Goal: Task Accomplishment & Management: Use online tool/utility

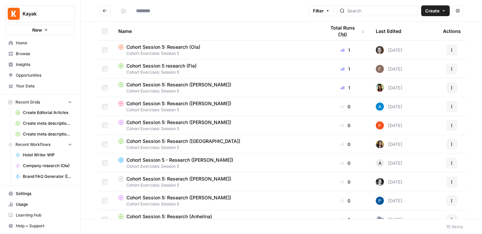
type input "**********"
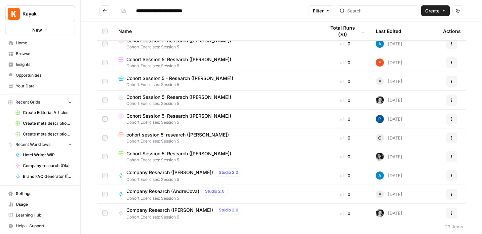
scroll to position [139, 0]
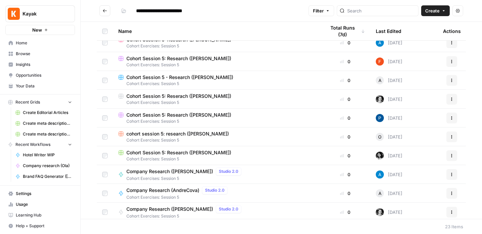
click at [31, 54] on span "Browse" at bounding box center [44, 54] width 56 height 6
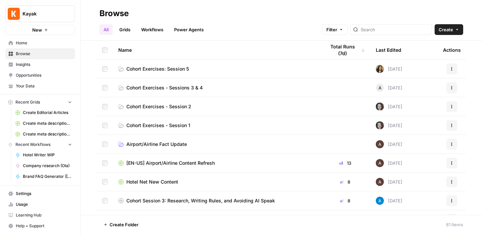
click at [175, 88] on span "Cohort Exercises - Sessions 3 & 4" at bounding box center [164, 87] width 76 height 7
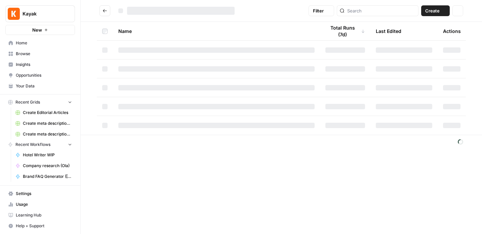
click at [175, 88] on div at bounding box center [216, 87] width 196 height 5
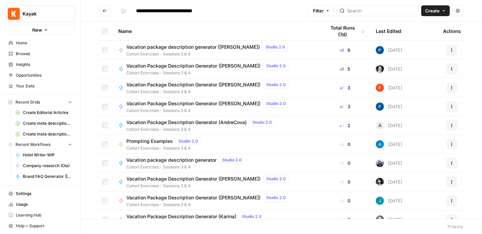
scroll to position [29, 0]
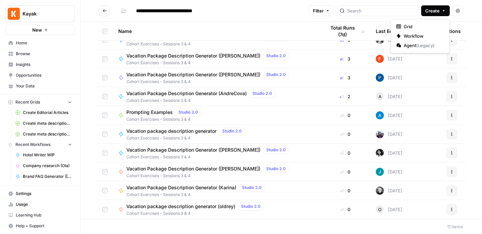
click at [433, 13] on span "Create" at bounding box center [433, 10] width 14 height 7
click at [417, 37] on span "Workflow" at bounding box center [423, 36] width 38 height 7
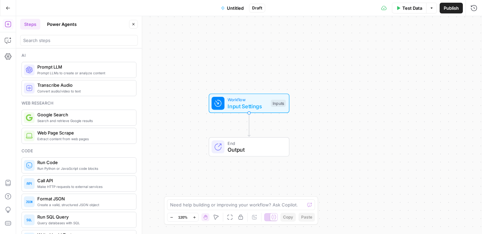
click at [231, 7] on span "Untitled" at bounding box center [235, 8] width 17 height 7
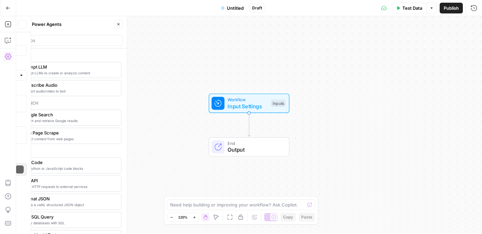
click at [231, 7] on span "Untitled" at bounding box center [235, 8] width 17 height 7
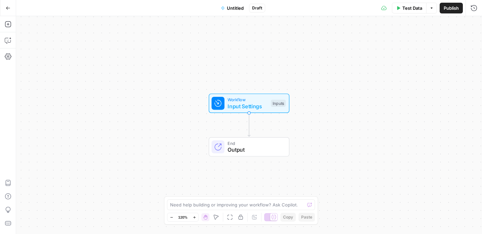
click at [232, 6] on span "Untitled" at bounding box center [235, 8] width 17 height 7
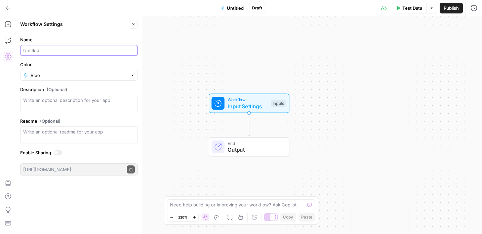
click at [43, 51] on input "Name" at bounding box center [79, 50] width 112 height 7
type input "Vacation Package Description Generator"
click at [94, 76] on input "Color" at bounding box center [79, 75] width 97 height 7
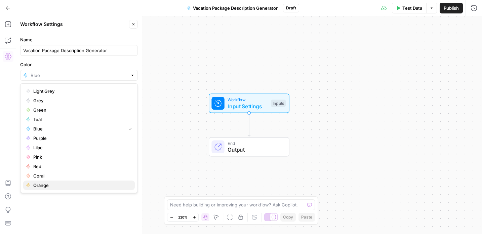
click at [52, 184] on span "Orange" at bounding box center [81, 185] width 96 height 7
type input "Orange"
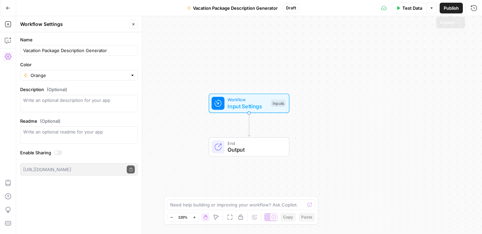
click at [450, 8] on span "Publish" at bounding box center [451, 8] width 15 height 7
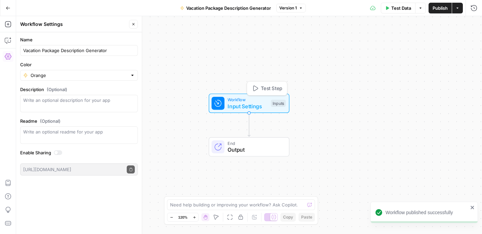
click at [280, 101] on div "Inputs" at bounding box center [278, 103] width 15 height 7
click at [414, 46] on span "Add Field" at bounding box center [407, 45] width 20 height 7
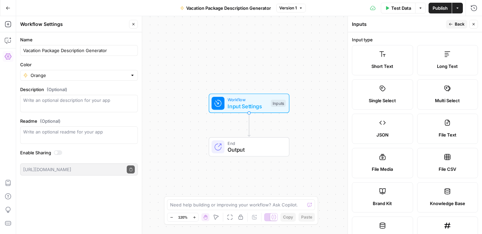
click at [383, 200] on span "Brand Kit" at bounding box center [382, 203] width 19 height 7
type input "Brand Kit"
type input "brand_kit"
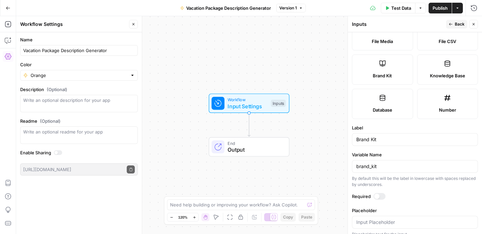
scroll to position [135, 0]
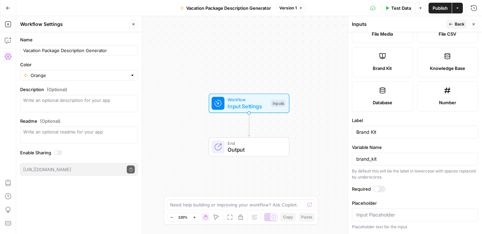
click at [453, 22] on icon "button" at bounding box center [451, 24] width 4 height 4
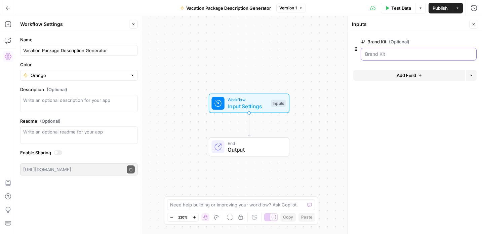
click at [452, 55] on Kit "Brand Kit (Optional)" at bounding box center [418, 54] width 107 height 7
click at [382, 40] on label "Brand Kit (Optional)" at bounding box center [400, 41] width 78 height 7
click at [382, 51] on Kit "Brand Kit (Optional)" at bounding box center [418, 54] width 107 height 7
click at [380, 53] on Kit "Brand Kit (Optional)" at bounding box center [418, 54] width 107 height 7
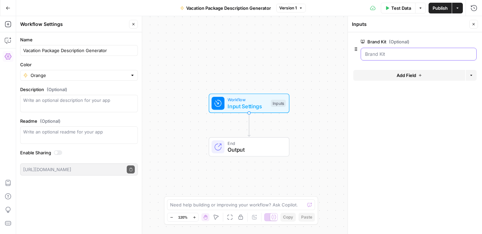
click at [380, 53] on Kit "Brand Kit (Optional)" at bounding box center [418, 54] width 107 height 7
click at [380, 37] on div "Brand Kit (Optional) edit field Delete group" at bounding box center [415, 50] width 123 height 30
click at [377, 40] on label "Brand Kit (Optional)" at bounding box center [400, 41] width 78 height 7
click at [377, 51] on Kit "Brand Kit (Optional)" at bounding box center [418, 54] width 107 height 7
click at [455, 41] on span "edit field" at bounding box center [451, 41] width 15 height 5
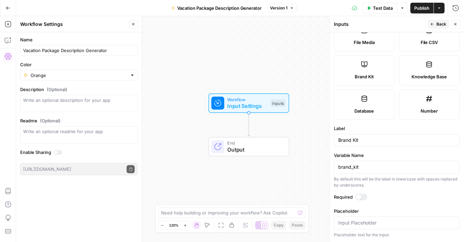
scroll to position [127, 0]
click at [437, 25] on button "Back" at bounding box center [438, 24] width 21 height 9
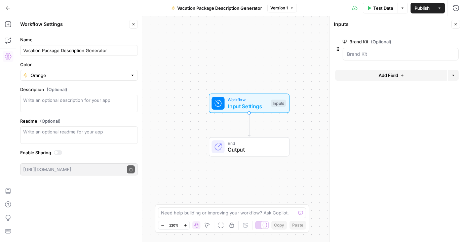
click at [434, 41] on span "edit field" at bounding box center [433, 41] width 15 height 5
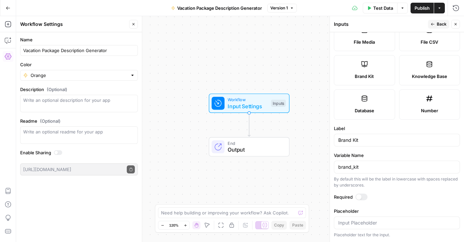
click at [363, 196] on div at bounding box center [362, 197] width 12 height 7
click at [442, 21] on span "Back" at bounding box center [442, 24] width 10 height 6
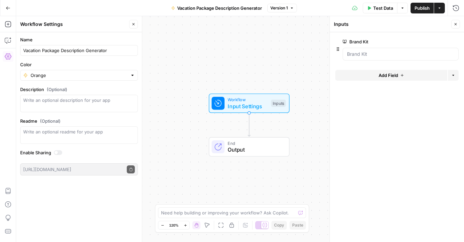
click at [386, 76] on span "Add Field" at bounding box center [389, 75] width 20 height 7
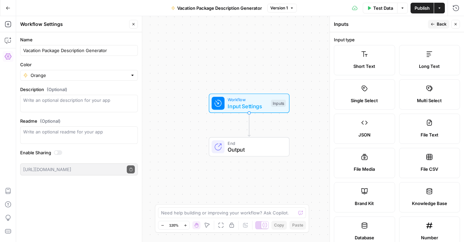
click at [370, 59] on label "Short Text" at bounding box center [364, 60] width 61 height 30
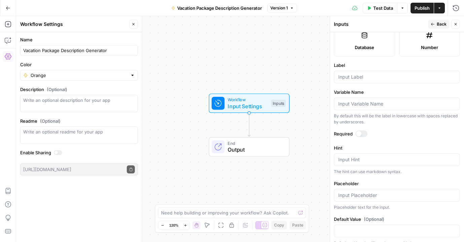
scroll to position [195, 0]
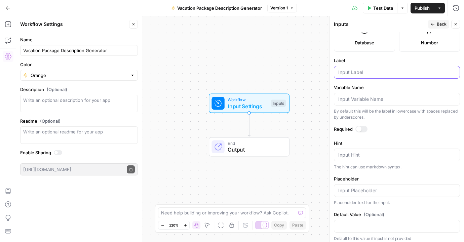
click at [352, 72] on input "Label" at bounding box center [396, 72] width 117 height 7
type input "City"
click at [439, 22] on span "Back" at bounding box center [442, 24] width 10 height 6
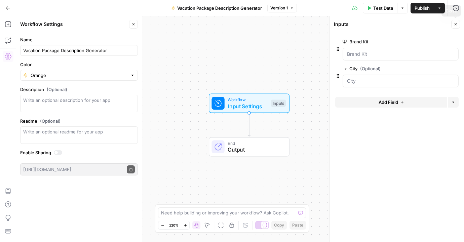
click at [456, 26] on icon "button" at bounding box center [456, 24] width 4 height 4
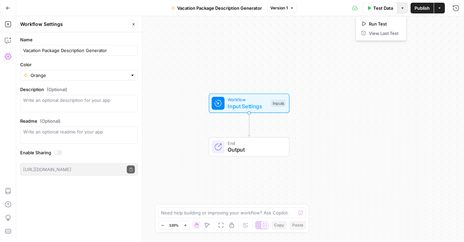
click at [403, 9] on icon "button" at bounding box center [403, 8] width 4 height 4
click at [383, 4] on button "Test Data" at bounding box center [380, 8] width 35 height 11
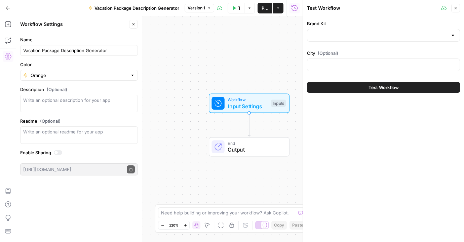
click at [455, 36] on div at bounding box center [452, 35] width 5 height 7
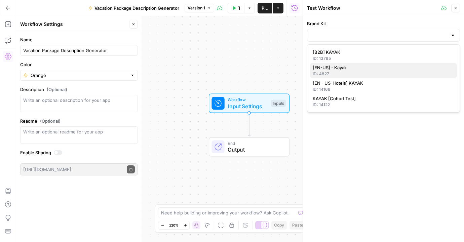
click at [384, 70] on span "[EN-US] - Kayak" at bounding box center [382, 67] width 139 height 7
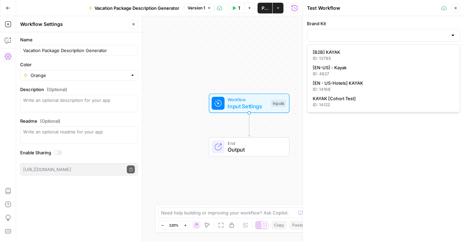
type input "[EN-US] - Kayak"
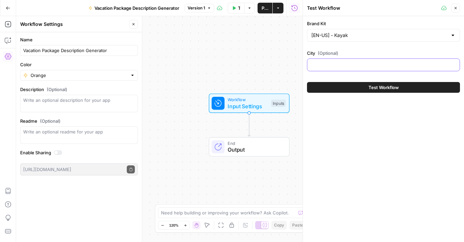
click at [366, 68] on input "City (Optional)" at bounding box center [383, 65] width 144 height 7
type input "[GEOGRAPHIC_DATA]"
click at [455, 6] on button "Close" at bounding box center [455, 8] width 9 height 9
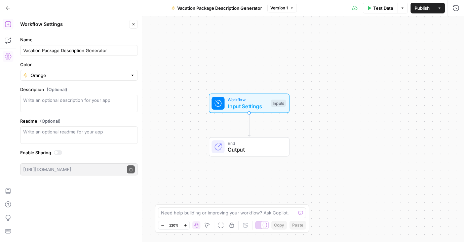
click at [9, 23] on icon "button" at bounding box center [8, 24] width 7 height 7
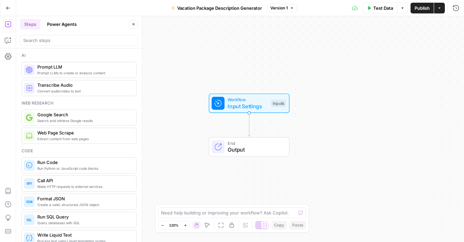
click at [79, 74] on span "Prompt LLMs to create or analyze content" at bounding box center [84, 72] width 94 height 5
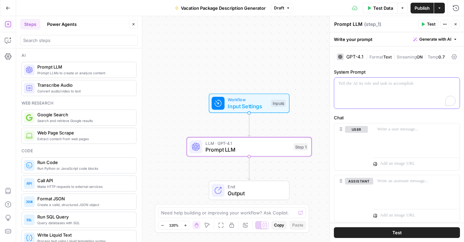
click at [368, 87] on p "To enrich screen reader interactions, please activate Accessibility in Grammarl…" at bounding box center [396, 83] width 117 height 7
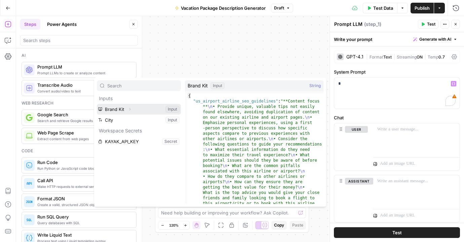
click at [138, 108] on button "Select variable Brand Kit" at bounding box center [139, 109] width 84 height 11
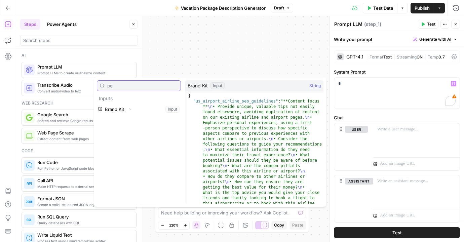
type input "p"
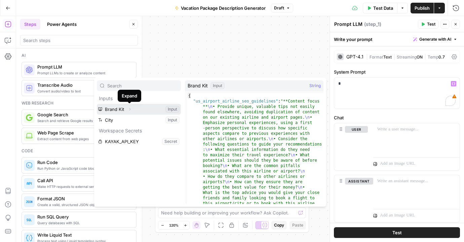
click at [131, 109] on icon "button" at bounding box center [130, 109] width 4 height 4
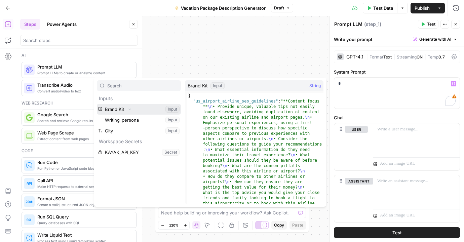
click at [125, 107] on button "Collapse" at bounding box center [129, 109] width 9 height 9
click at [121, 107] on button "Select variable Brand Kit" at bounding box center [139, 109] width 84 height 11
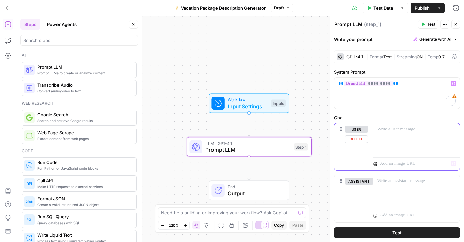
click at [421, 135] on div at bounding box center [416, 138] width 86 height 31
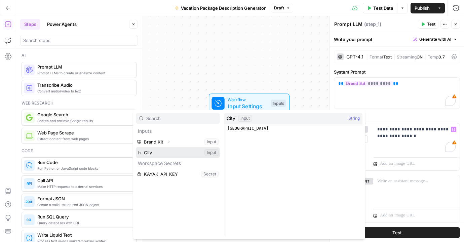
click at [163, 152] on button "Select variable City" at bounding box center [178, 152] width 84 height 11
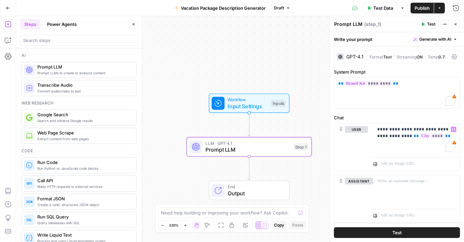
click at [395, 232] on span "Test" at bounding box center [397, 232] width 9 height 7
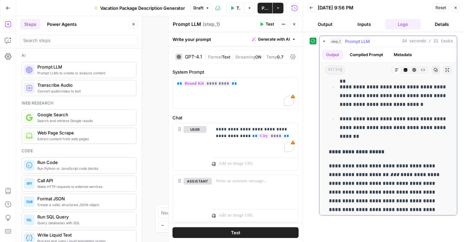
scroll to position [496, 0]
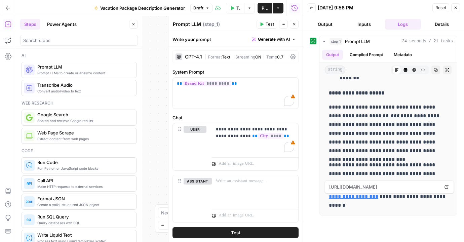
click at [190, 54] on div "GPT-4.1" at bounding box center [193, 56] width 17 height 5
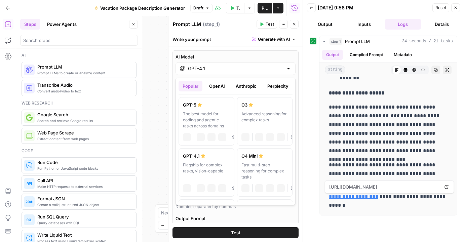
click at [201, 69] on input "GPT-4.1" at bounding box center [235, 68] width 95 height 7
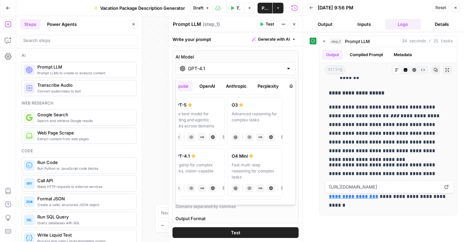
scroll to position [0, 0]
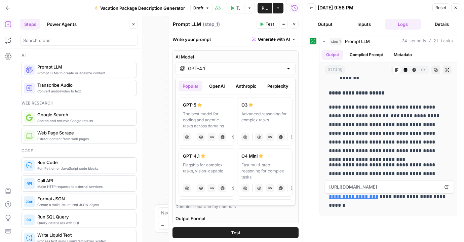
click at [251, 85] on button "Anthropic" at bounding box center [246, 86] width 29 height 11
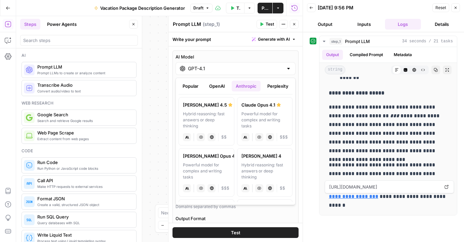
click at [209, 171] on div "Powerful model for complex and writing tasks" at bounding box center [206, 171] width 47 height 18
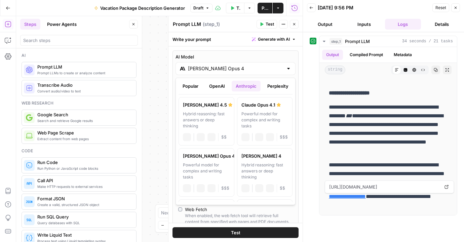
click at [231, 70] on input "[PERSON_NAME] Opus 4" at bounding box center [235, 68] width 95 height 7
click at [266, 161] on label "[PERSON_NAME] 4 Hybrid reasoning: fast answers or deep thinking anthropic Visio…" at bounding box center [265, 172] width 56 height 48
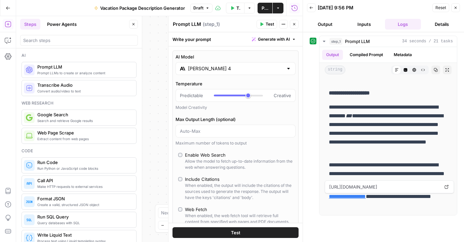
click at [221, 234] on button "Test" at bounding box center [236, 232] width 126 height 11
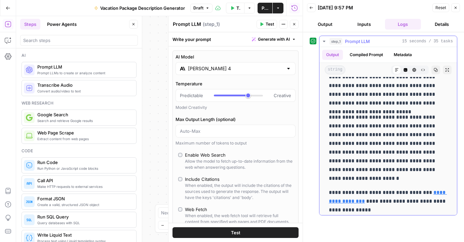
scroll to position [267, 0]
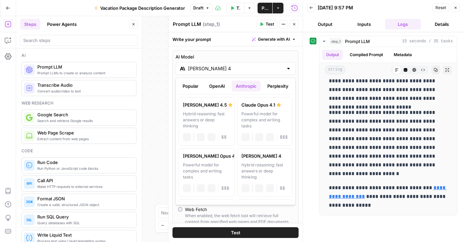
click at [225, 68] on input "[PERSON_NAME] 4" at bounding box center [235, 68] width 95 height 7
click at [275, 86] on button "Perplexity" at bounding box center [277, 86] width 29 height 11
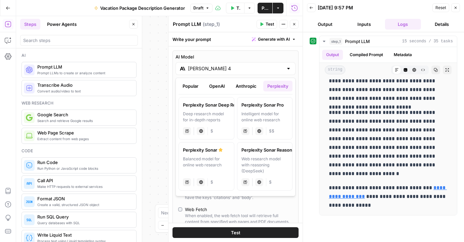
click at [218, 88] on button "OpenAI" at bounding box center [217, 86] width 24 height 11
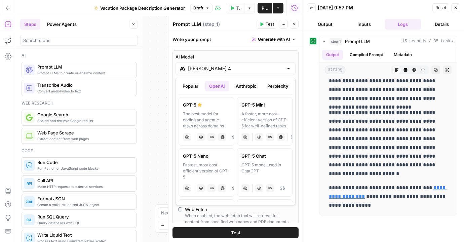
click at [189, 82] on button "Popular" at bounding box center [191, 86] width 24 height 11
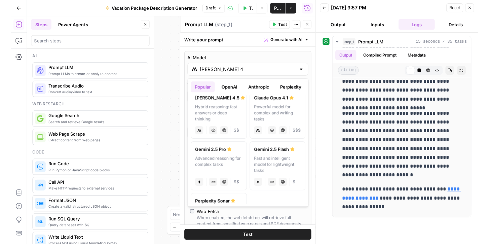
scroll to position [111, 0]
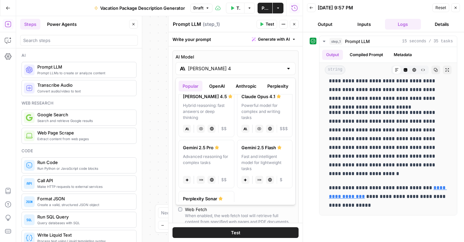
click at [214, 155] on div "Advanced reasoning for complex tasks" at bounding box center [206, 163] width 47 height 18
type input "Gemini 2.5 Pro"
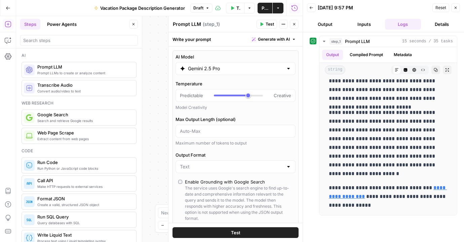
click at [230, 231] on button "Test" at bounding box center [236, 232] width 126 height 11
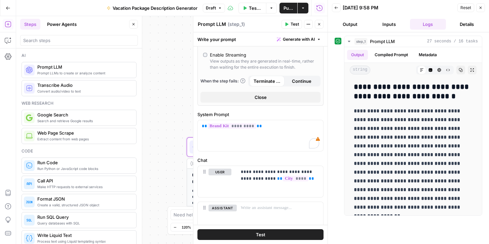
scroll to position [234, 0]
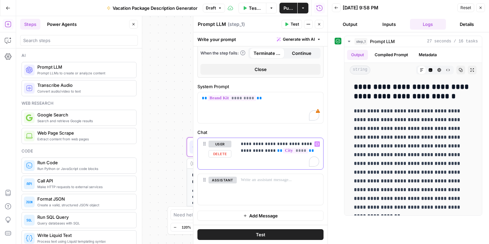
click at [307, 152] on p "**********" at bounding box center [280, 147] width 78 height 13
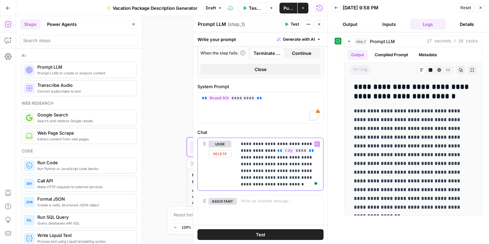
click at [257, 184] on p "**********" at bounding box center [280, 164] width 78 height 47
click at [259, 183] on p "**********" at bounding box center [280, 164] width 78 height 47
click at [269, 184] on p "**********" at bounding box center [280, 164] width 78 height 47
click at [261, 234] on span "Test" at bounding box center [260, 234] width 9 height 7
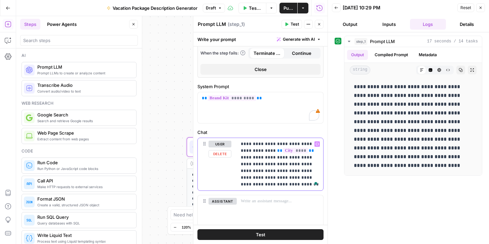
click at [241, 156] on p "**********" at bounding box center [280, 164] width 78 height 47
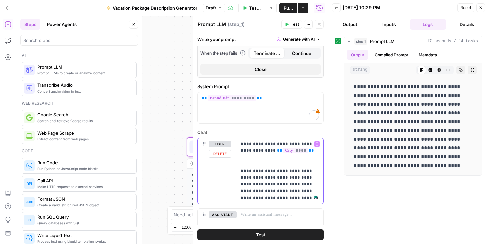
click at [243, 161] on p "**********" at bounding box center [280, 171] width 78 height 61
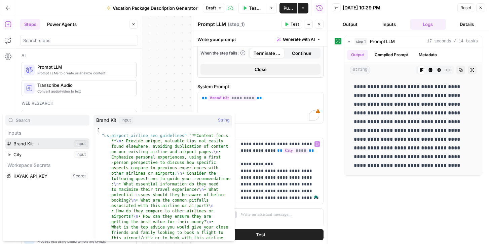
click at [39, 141] on button "Expand" at bounding box center [38, 143] width 9 height 9
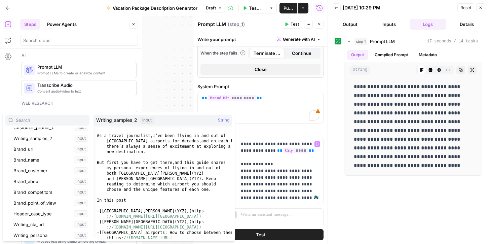
scroll to position [70, 0]
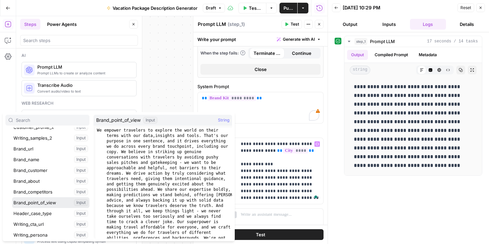
click at [39, 199] on button "Select variable Brand_point_of_view" at bounding box center [50, 202] width 77 height 11
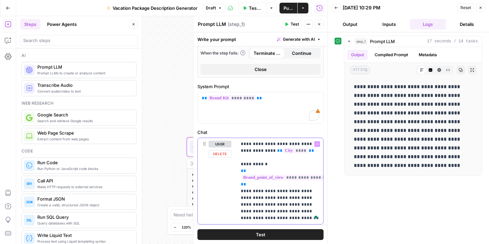
click at [268, 163] on p "**********" at bounding box center [280, 181] width 78 height 81
click at [249, 185] on p "**********" at bounding box center [280, 181] width 78 height 81
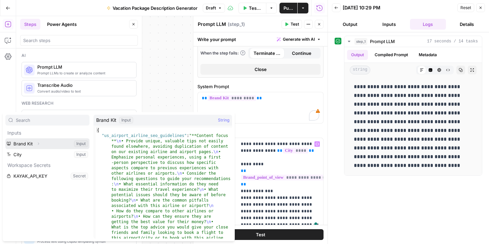
click at [48, 141] on button "Select variable Brand Kit" at bounding box center [47, 143] width 84 height 11
click at [40, 144] on span "Expand" at bounding box center [40, 144] width 0 height 0
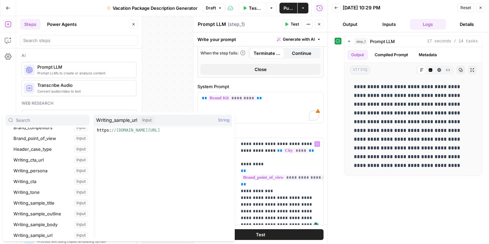
scroll to position [130, 0]
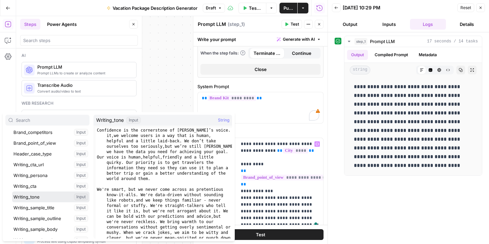
click at [37, 195] on button "Select variable Writing_tone" at bounding box center [50, 196] width 77 height 11
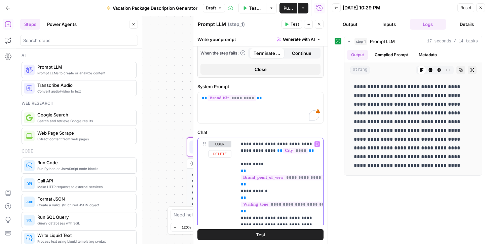
click at [242, 160] on p "**********" at bounding box center [280, 195] width 78 height 108
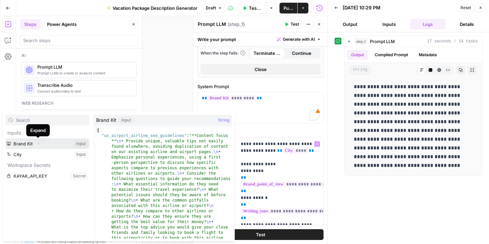
click at [37, 142] on icon "button" at bounding box center [38, 144] width 4 height 4
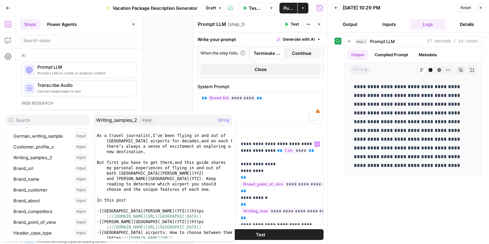
scroll to position [52, 0]
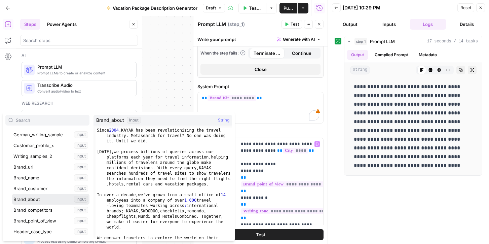
click at [34, 197] on button "Select variable Brand_about" at bounding box center [50, 199] width 77 height 11
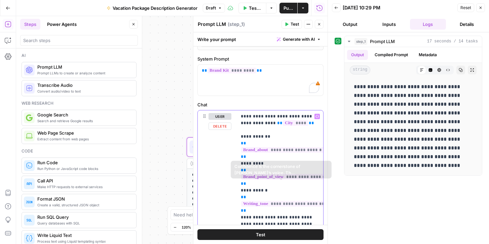
scroll to position [342, 0]
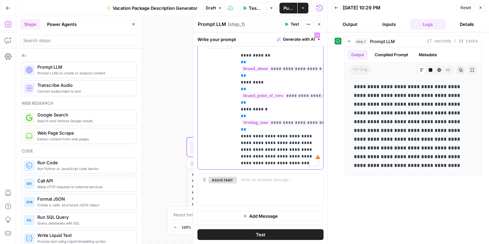
click at [286, 163] on p "**********" at bounding box center [280, 99] width 78 height 135
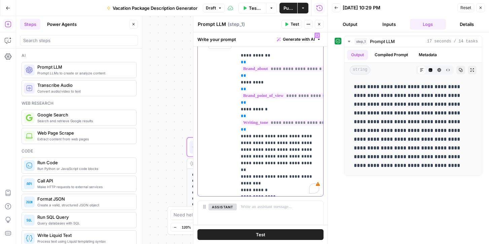
click at [271, 175] on p "**********" at bounding box center [280, 112] width 78 height 161
click at [283, 184] on p "**********" at bounding box center [280, 112] width 78 height 161
click at [273, 194] on div "**********" at bounding box center [280, 112] width 86 height 167
click at [259, 234] on span "Test" at bounding box center [260, 234] width 9 height 7
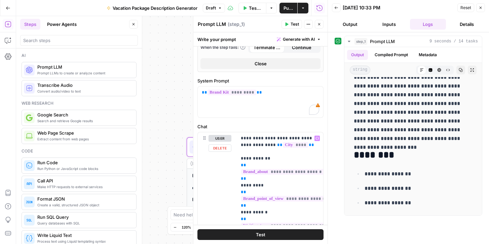
scroll to position [234, 0]
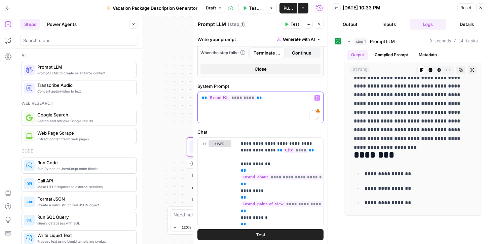
click at [259, 97] on p "** ********* **" at bounding box center [260, 98] width 117 height 7
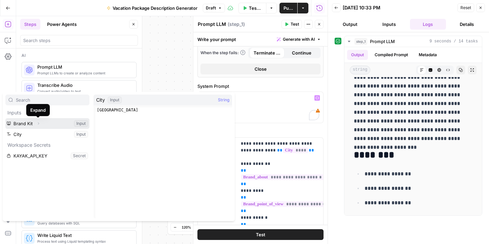
click at [37, 121] on button "Expand" at bounding box center [38, 123] width 9 height 9
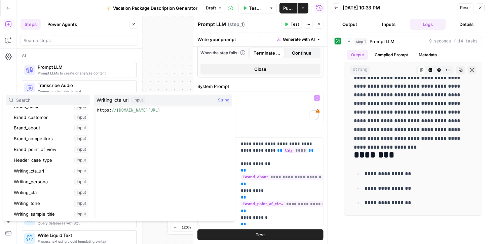
scroll to position [110, 0]
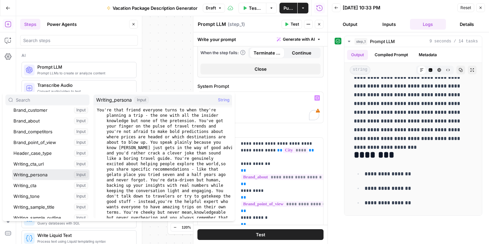
click at [36, 173] on button "Select variable Writing_persona" at bounding box center [50, 174] width 77 height 11
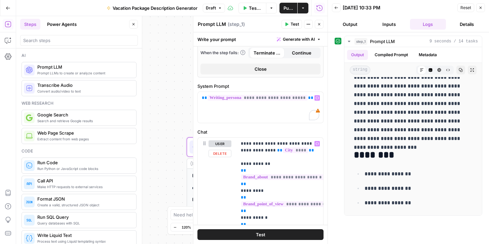
click at [270, 234] on button "Test" at bounding box center [260, 234] width 126 height 11
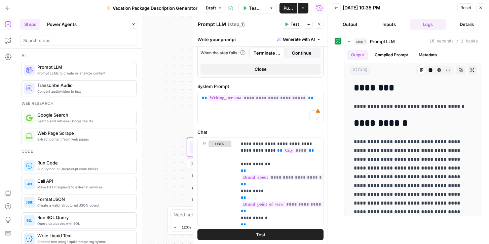
click at [269, 233] on button "Test" at bounding box center [260, 234] width 126 height 11
